Goal: Task Accomplishment & Management: Complete application form

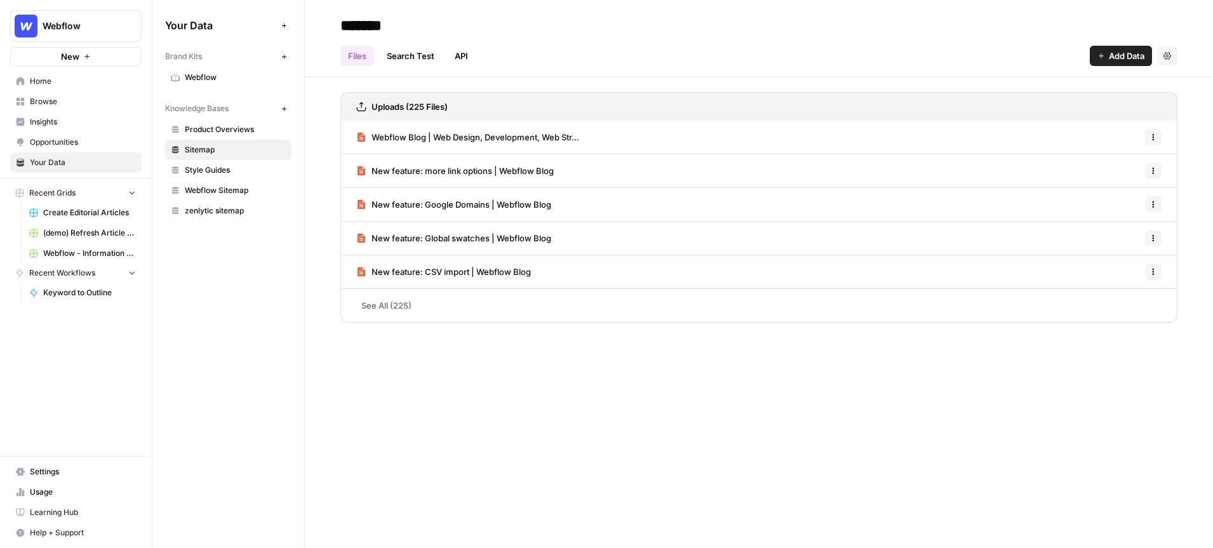
click at [91, 57] on button "New" at bounding box center [75, 56] width 131 height 19
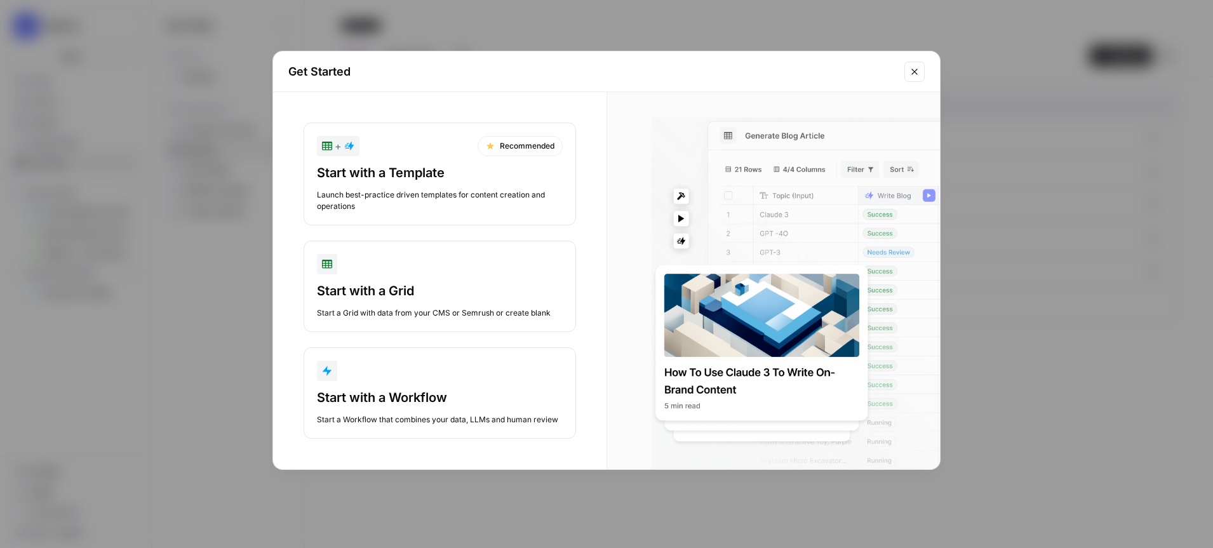
click at [915, 72] on icon "Close modal" at bounding box center [915, 72] width 10 height 10
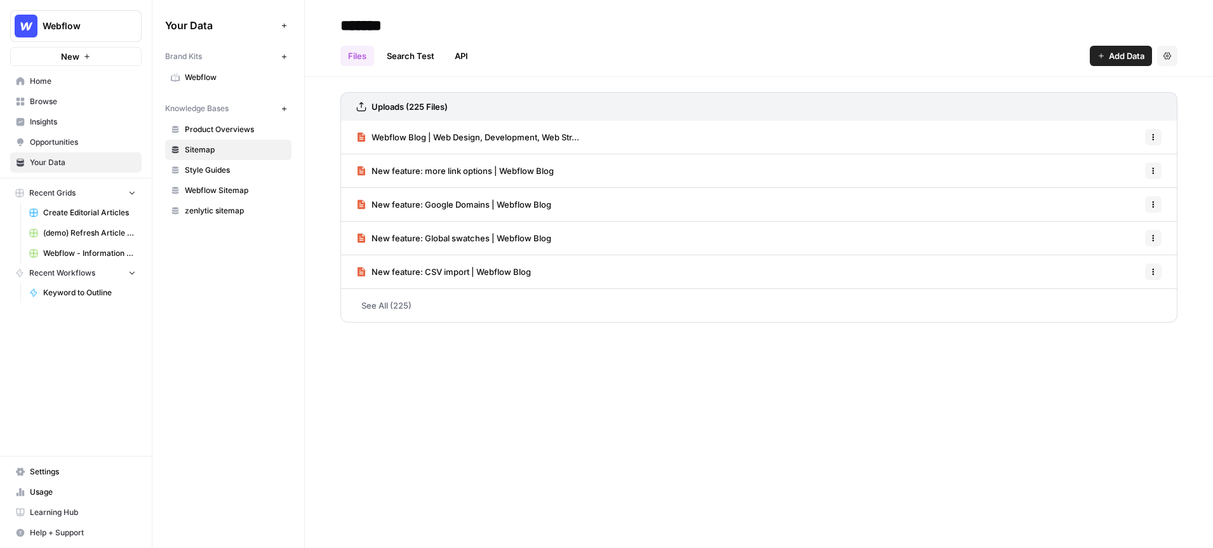
click at [128, 37] on button "Webflow" at bounding box center [75, 26] width 131 height 32
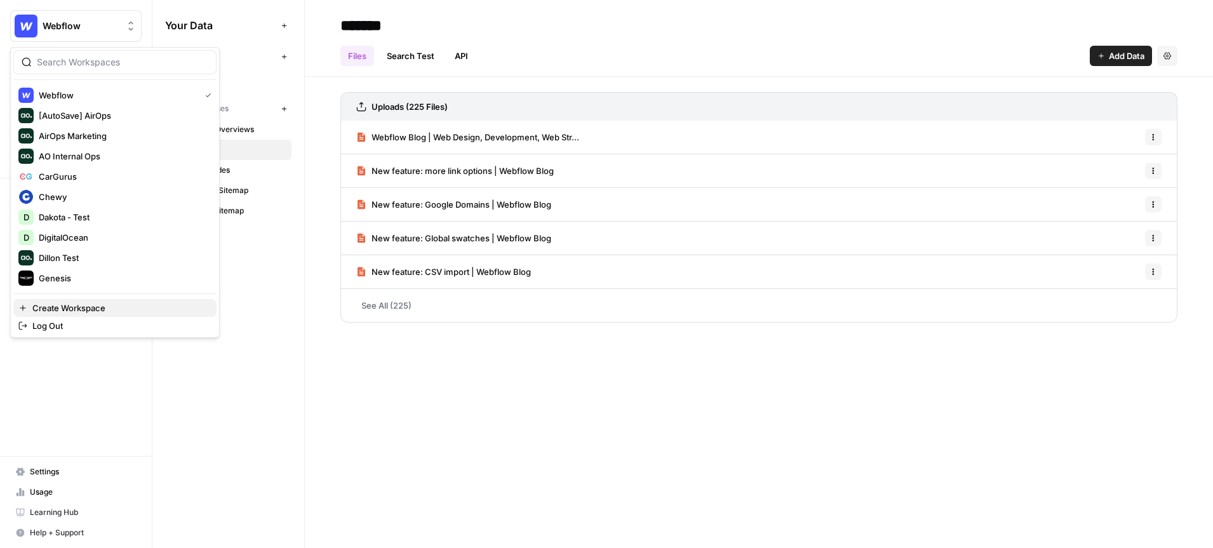
click at [93, 302] on span "Create Workspace" at bounding box center [119, 308] width 174 height 13
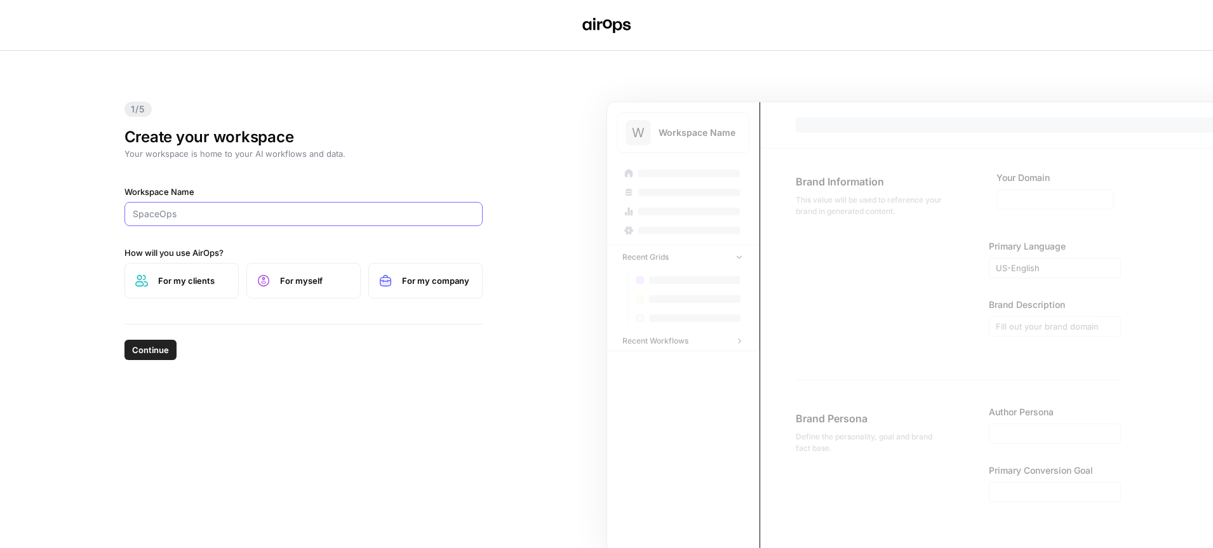
click at [165, 209] on input "Workspace Name" at bounding box center [304, 214] width 342 height 13
type input "ServiceNow"
click at [170, 288] on label "For my clients" at bounding box center [181, 281] width 114 height 36
click at [418, 298] on label "For my company" at bounding box center [425, 281] width 114 height 36
click at [142, 356] on span "Continue" at bounding box center [150, 350] width 37 height 13
